Goal: Transaction & Acquisition: Purchase product/service

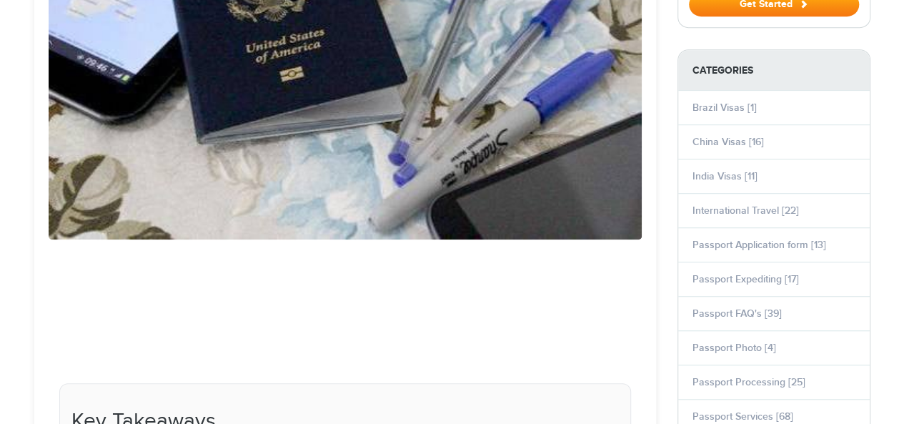
select select "**********"
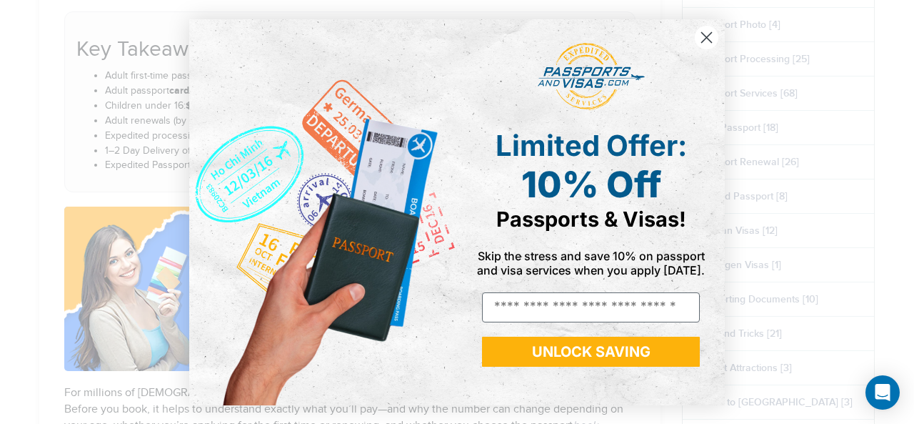
click at [703, 32] on icon "Close dialog" at bounding box center [707, 37] width 10 height 10
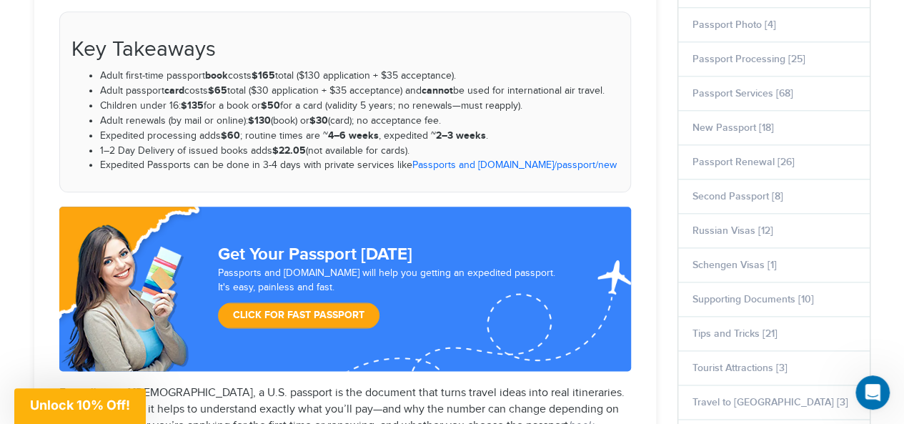
click at [323, 310] on link "Click for Fast Passport" at bounding box center [298, 315] width 161 height 26
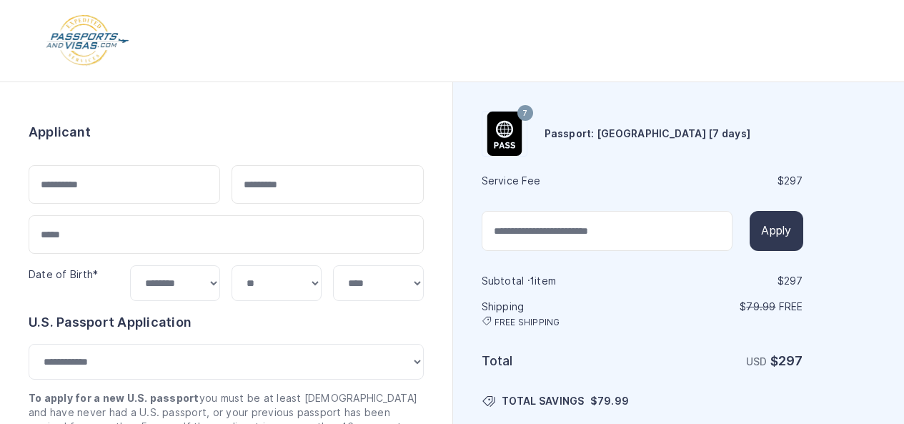
select select "***"
